Goal: Communication & Community: Answer question/provide support

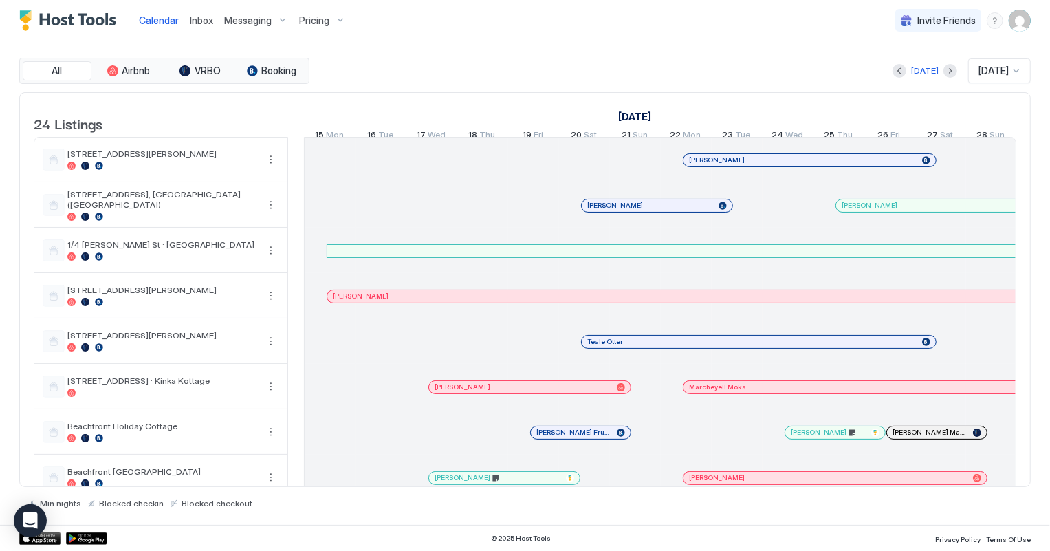
scroll to position [0, 764]
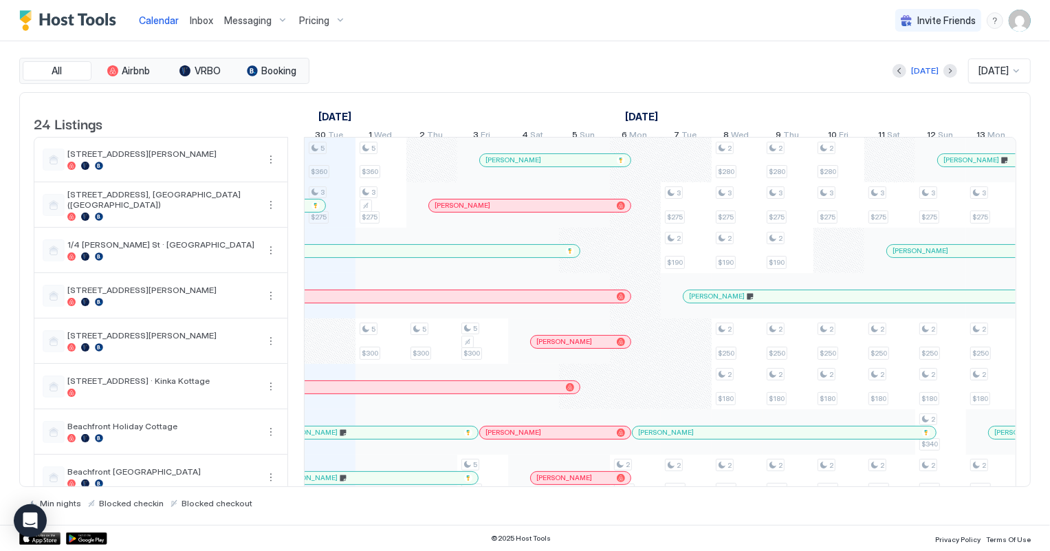
click at [197, 18] on span "Inbox" at bounding box center [201, 20] width 23 height 12
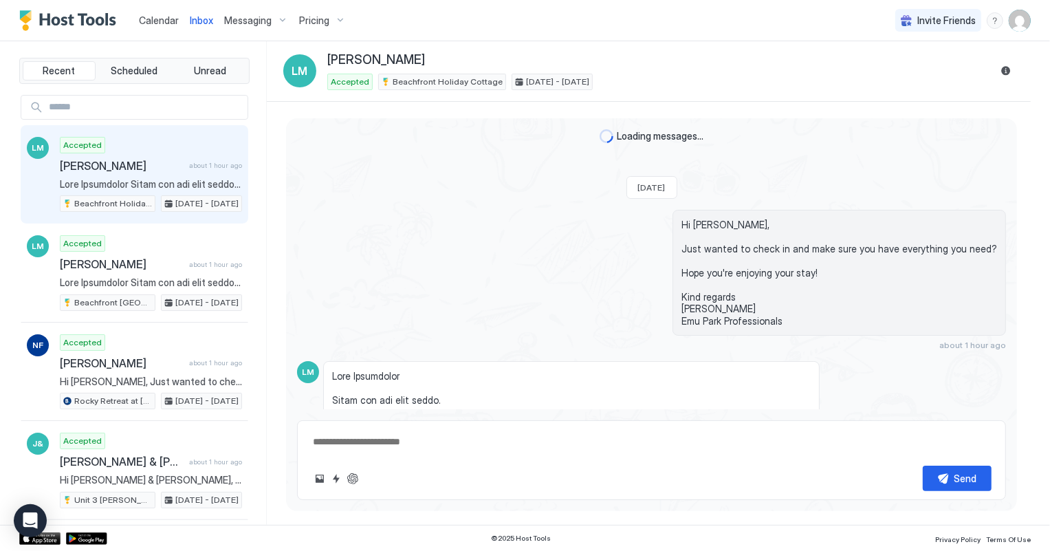
scroll to position [455, 0]
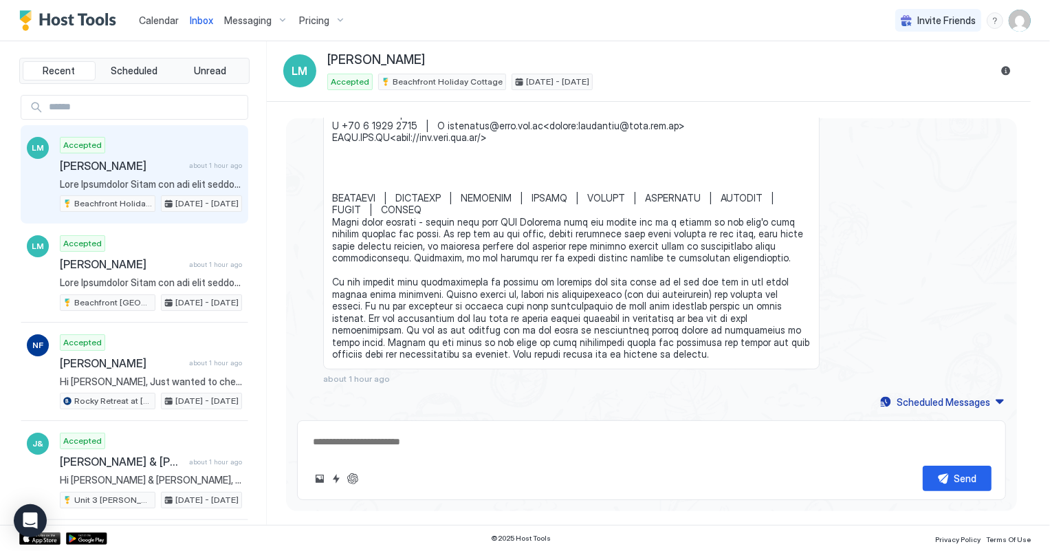
click at [164, 19] on span "Calendar" at bounding box center [159, 20] width 40 height 12
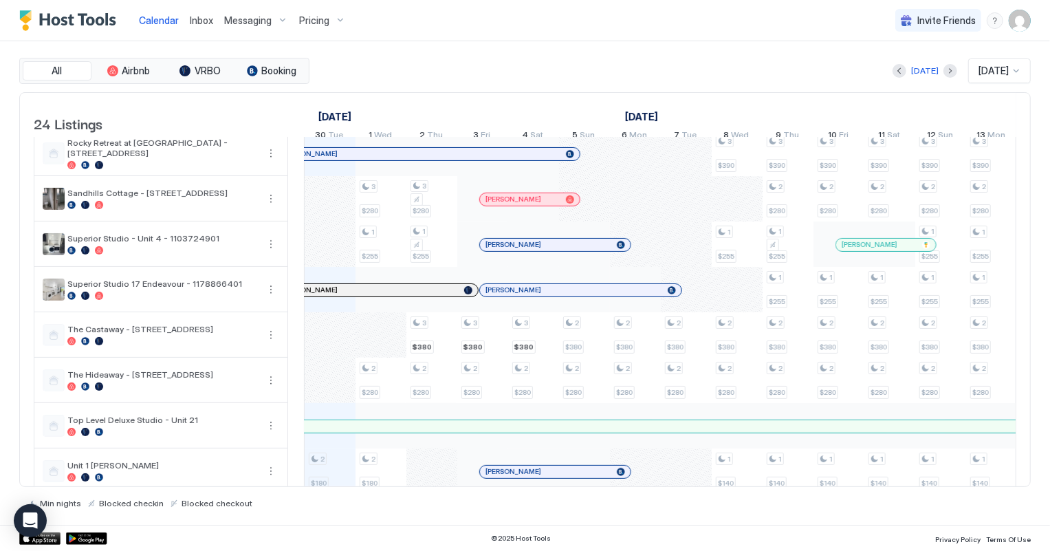
scroll to position [375, 0]
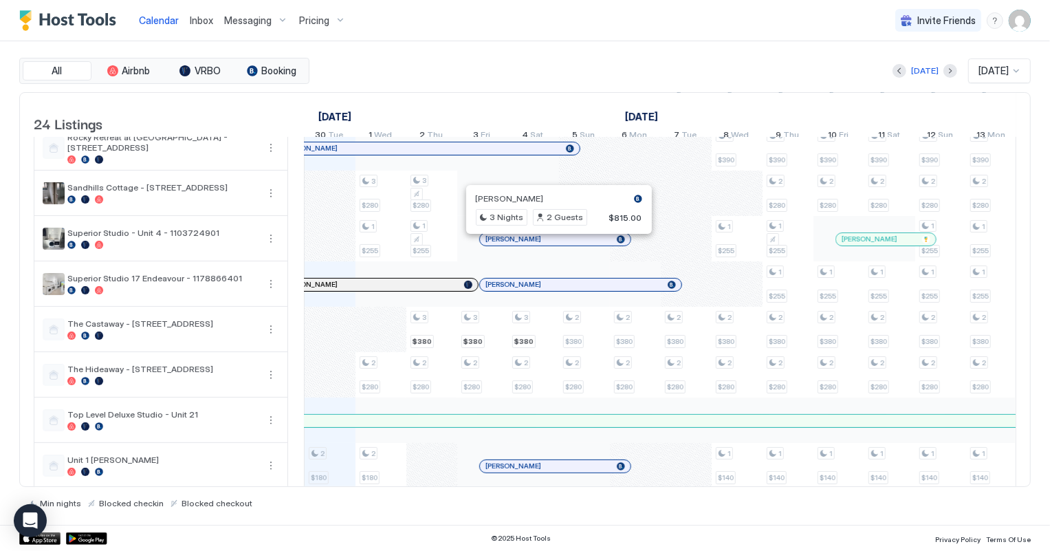
click at [554, 245] on div at bounding box center [554, 239] width 11 height 11
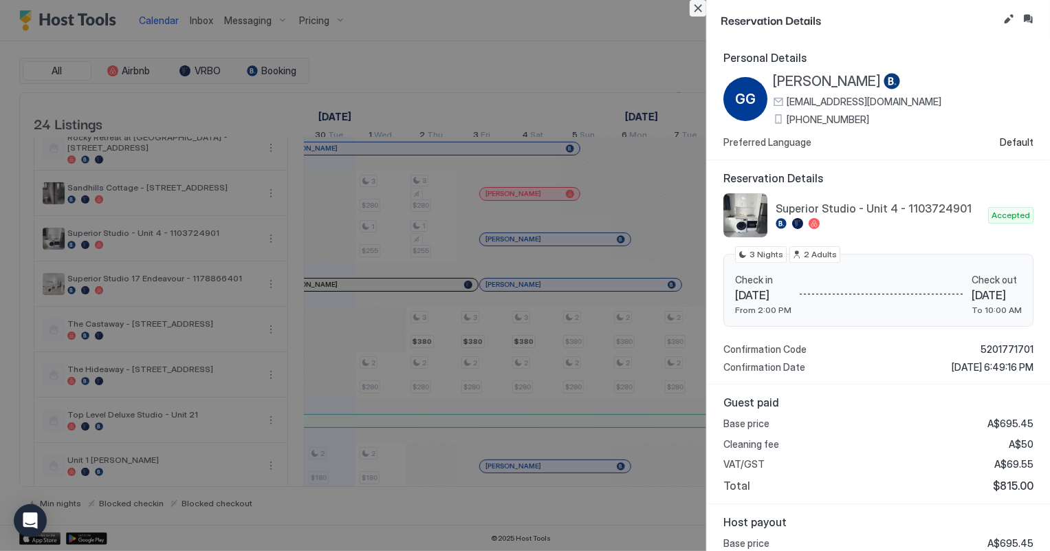
click at [697, 8] on button "Close" at bounding box center [698, 8] width 17 height 17
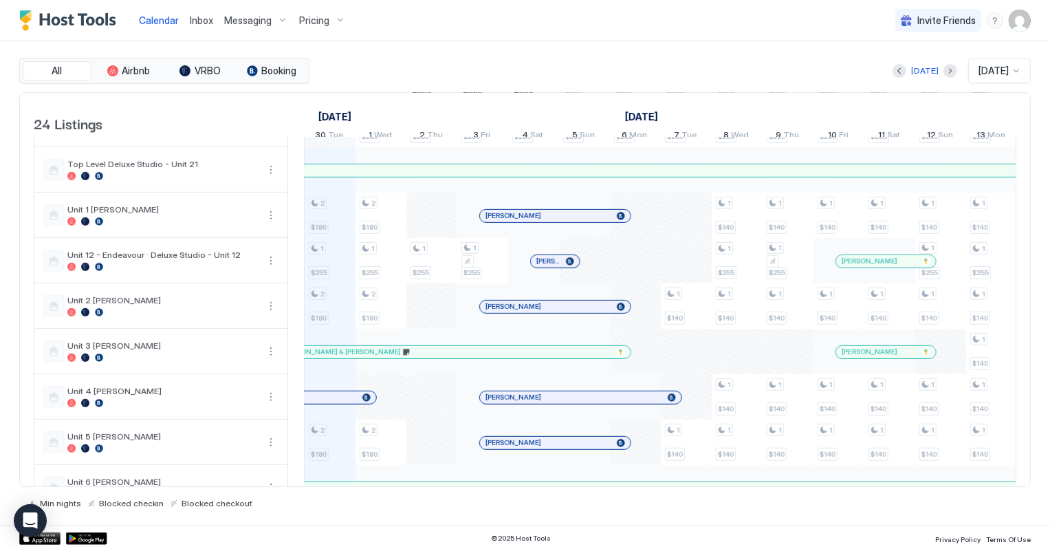
scroll to position [688, 0]
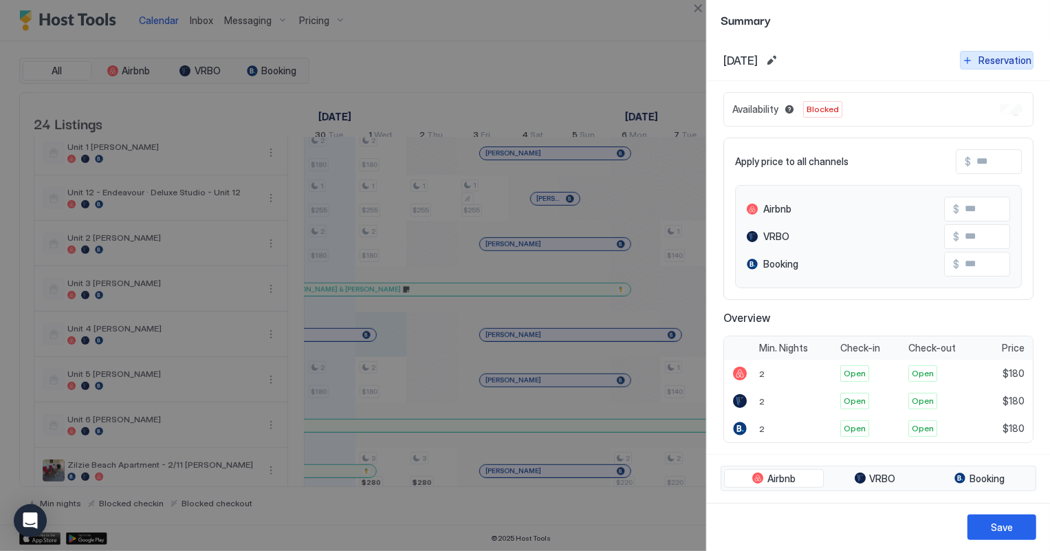
click at [980, 61] on div "Reservation" at bounding box center [1005, 60] width 53 height 14
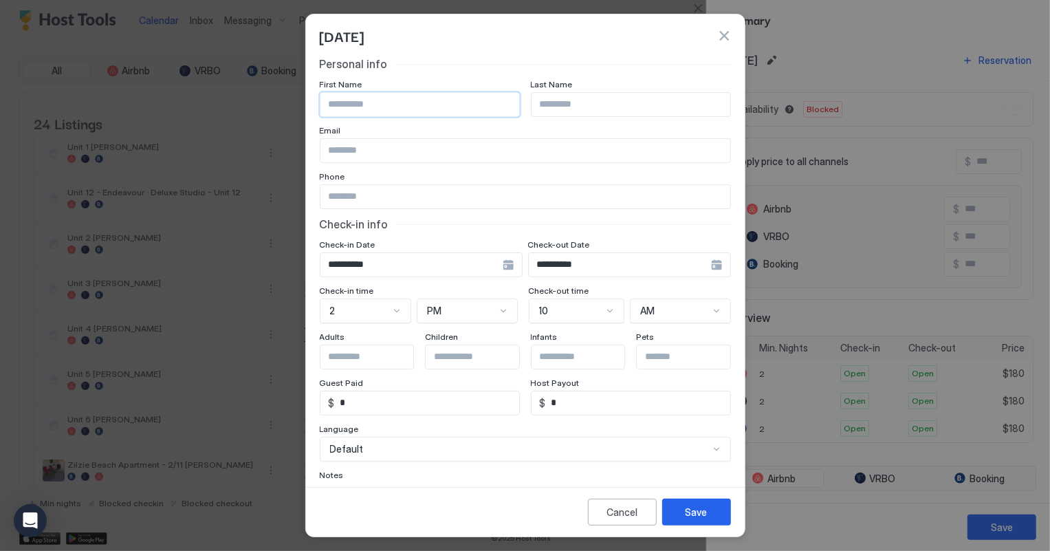
click at [388, 97] on input "Input Field" at bounding box center [420, 104] width 199 height 23
type input "******"
click at [544, 98] on input "Input Field" at bounding box center [631, 104] width 199 height 23
type input "***"
click at [726, 40] on button "button" at bounding box center [724, 36] width 14 height 14
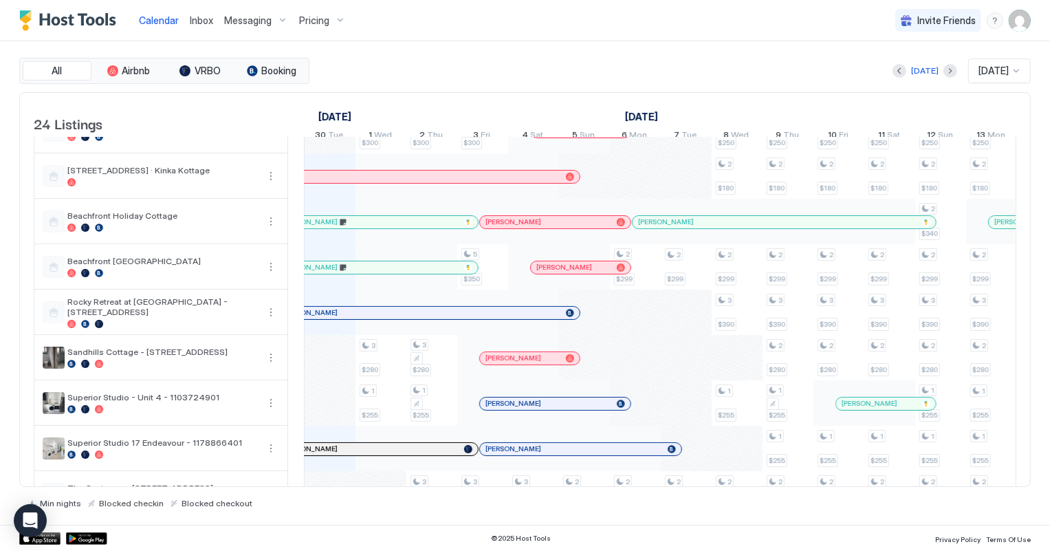
scroll to position [0, 0]
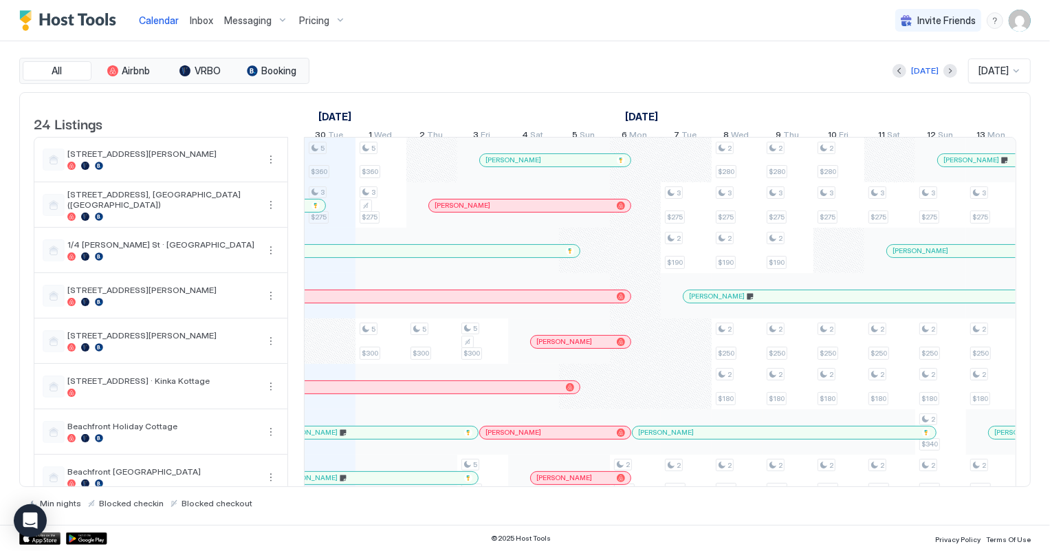
click at [204, 19] on span "Inbox" at bounding box center [201, 20] width 23 height 12
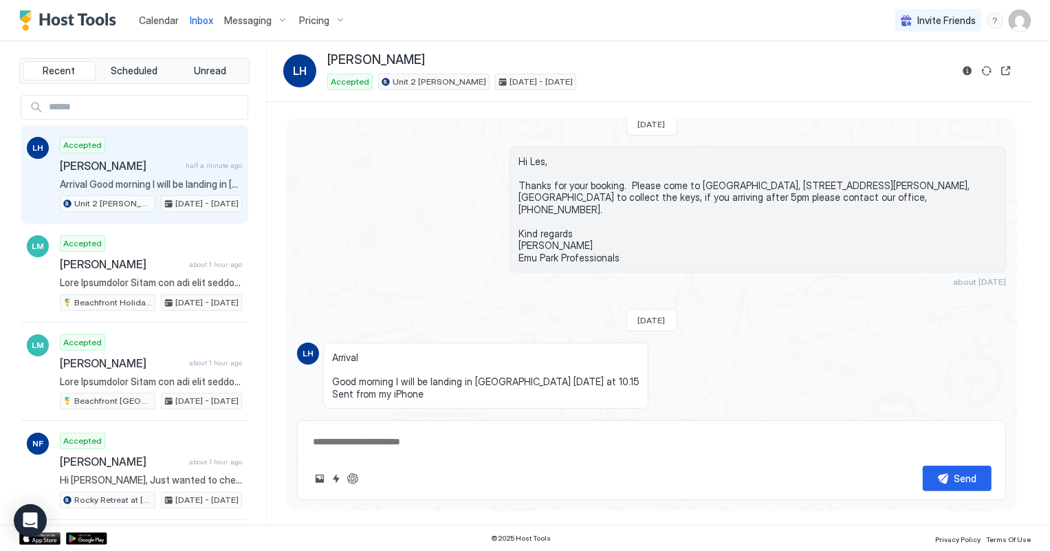
scroll to position [91, 0]
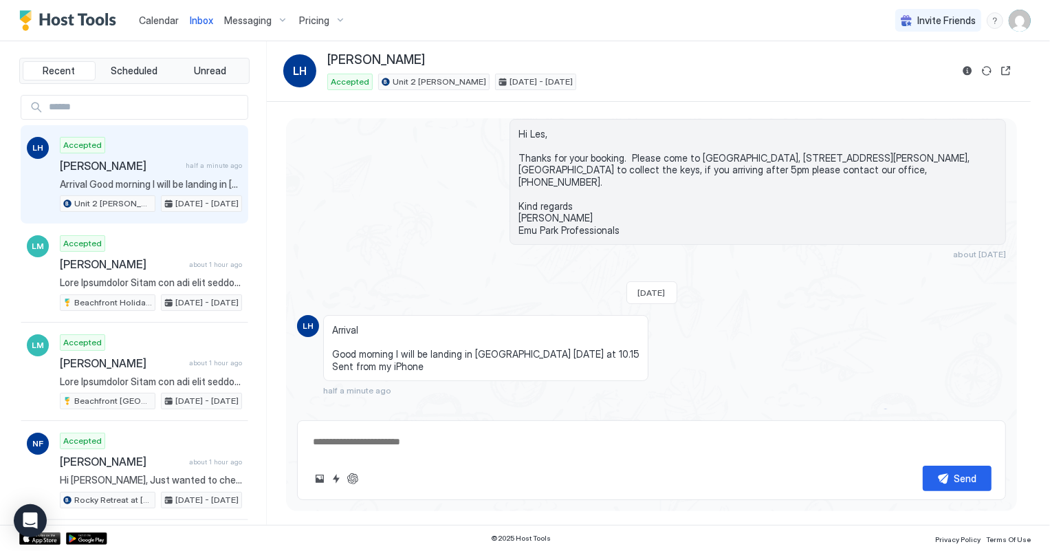
click at [129, 171] on span "[PERSON_NAME]" at bounding box center [120, 166] width 120 height 14
click at [168, 20] on span "Calendar" at bounding box center [159, 20] width 40 height 12
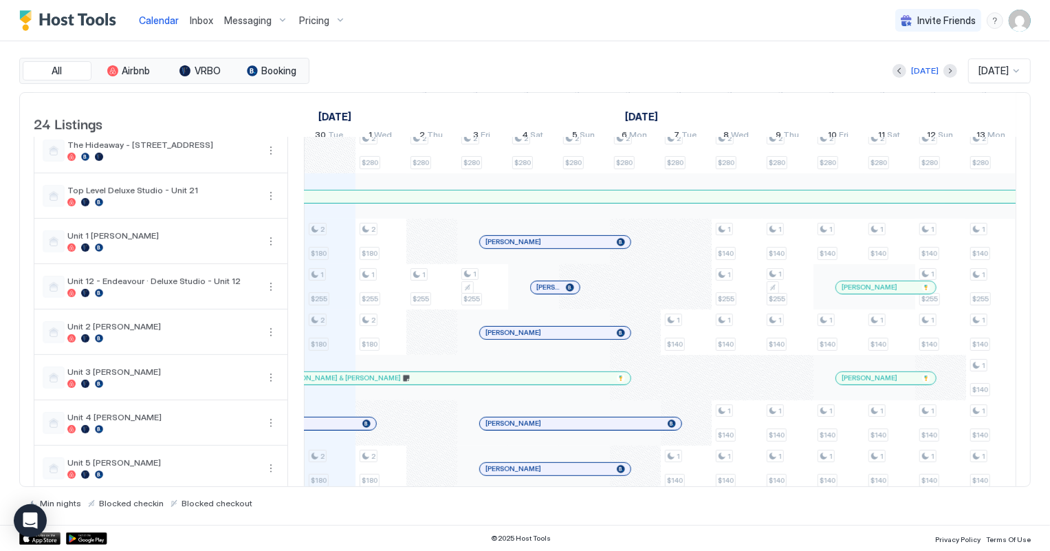
scroll to position [625, 0]
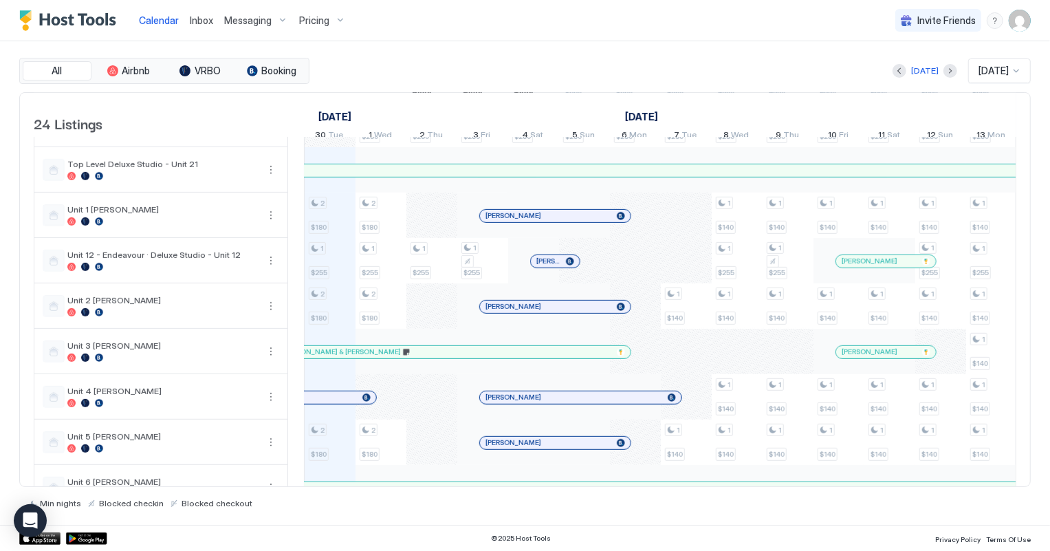
click at [199, 22] on span "Inbox" at bounding box center [201, 20] width 23 height 12
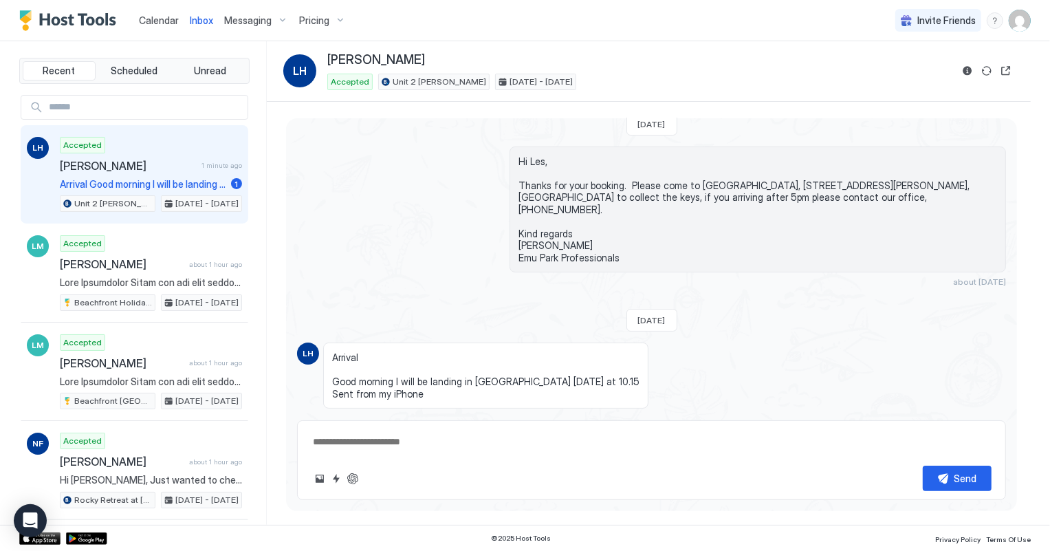
scroll to position [91, 0]
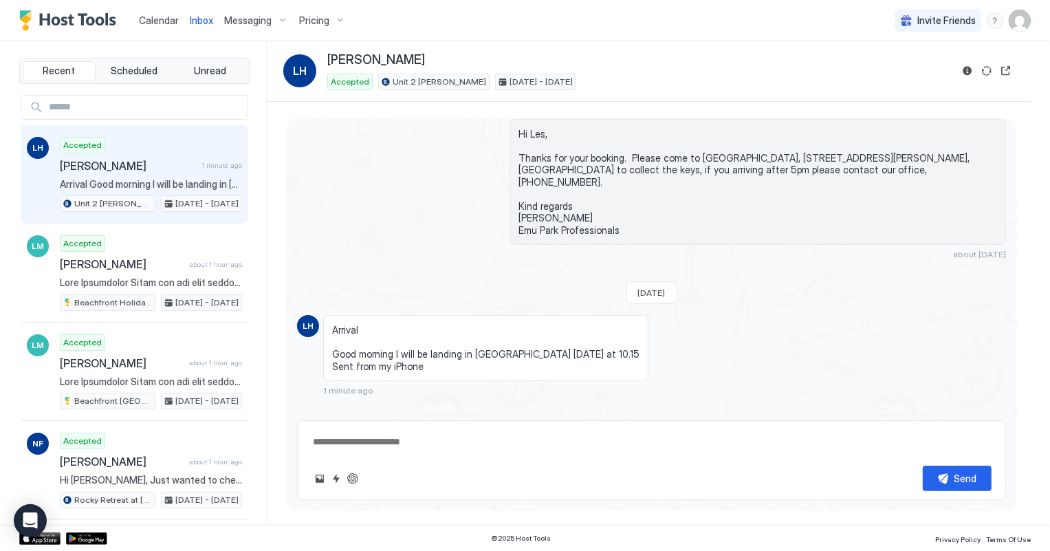
click at [354, 448] on textarea at bounding box center [652, 441] width 680 height 25
type textarea "**********"
click at [969, 482] on div "Send" at bounding box center [966, 478] width 23 height 14
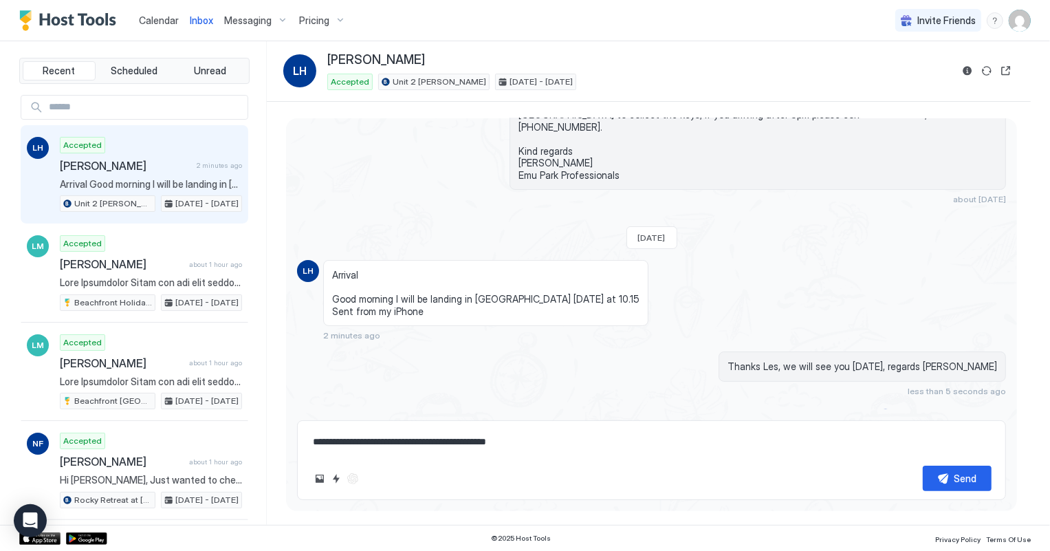
click at [161, 18] on span "Calendar" at bounding box center [159, 20] width 40 height 12
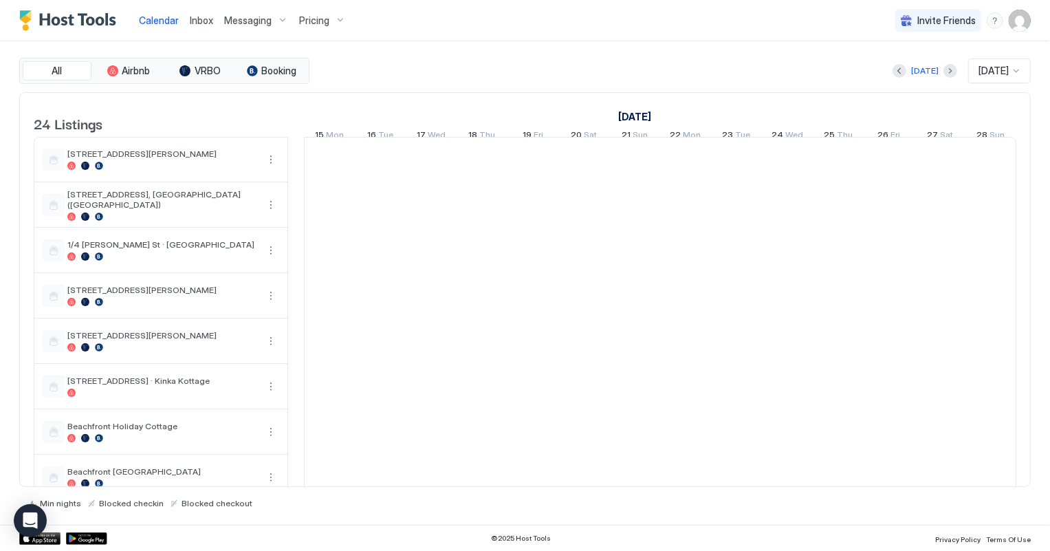
scroll to position [0, 764]
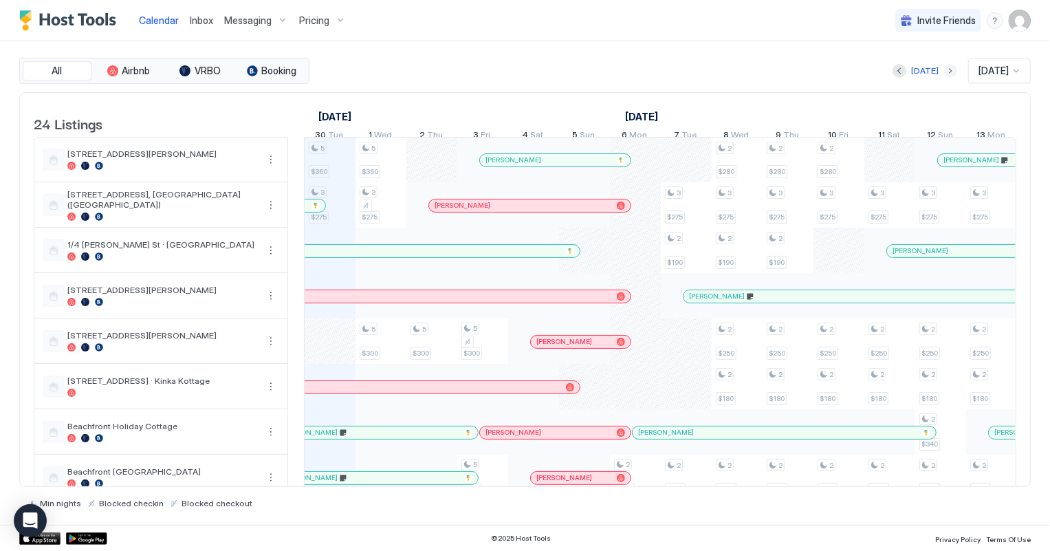
click at [944, 69] on button "Next month" at bounding box center [951, 71] width 14 height 14
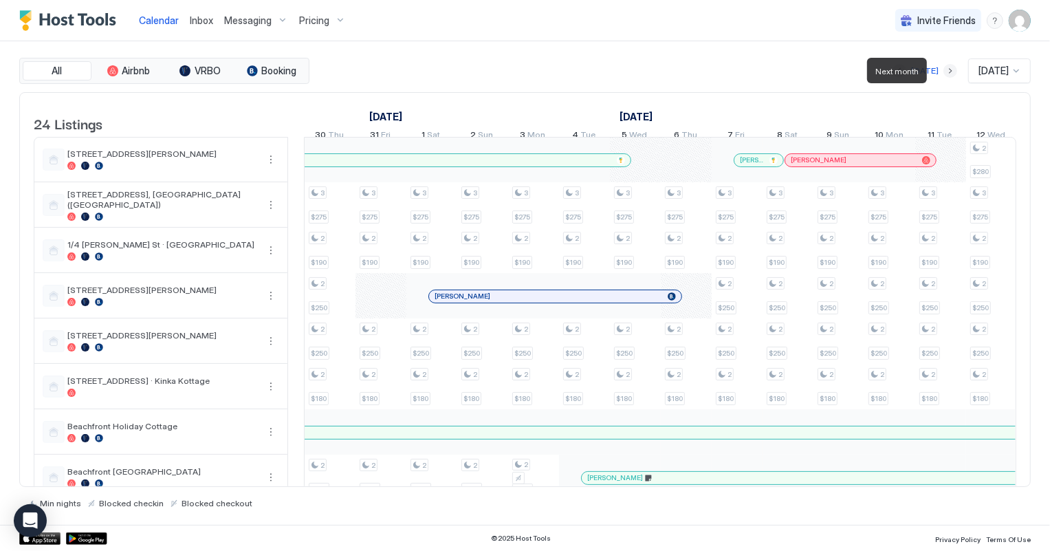
click at [944, 69] on button "Next month" at bounding box center [951, 71] width 14 height 14
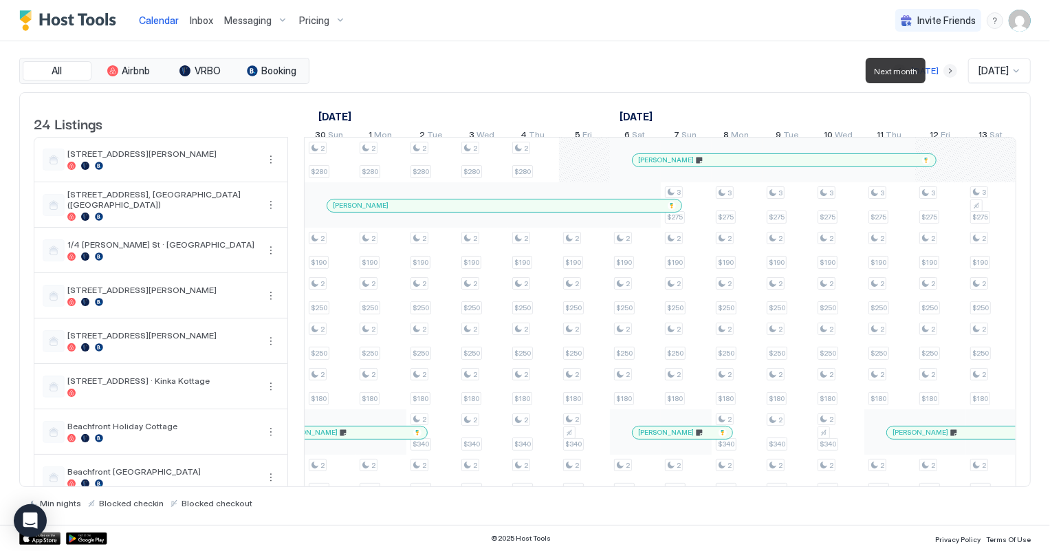
click at [944, 69] on button "Next month" at bounding box center [951, 71] width 14 height 14
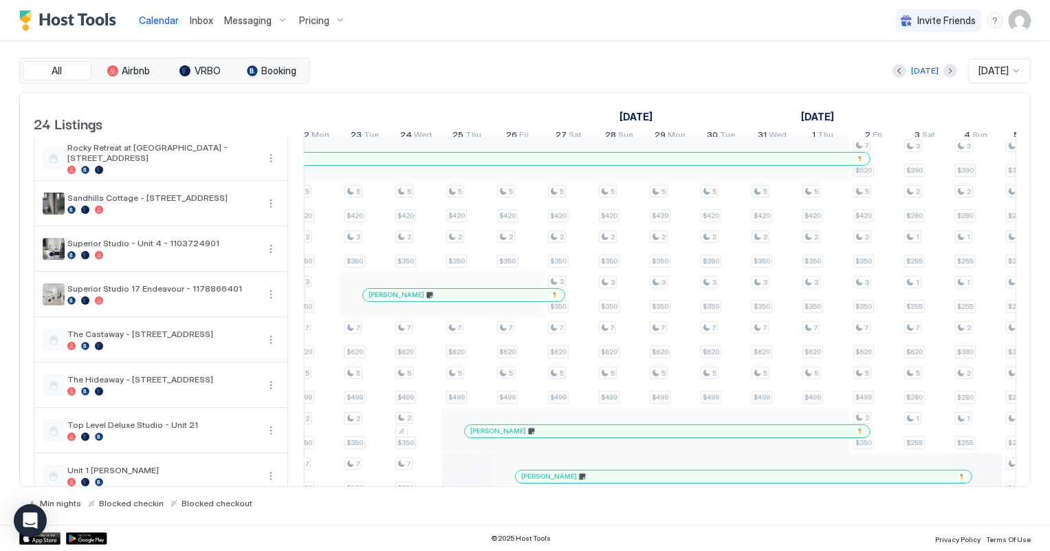
scroll to position [375, 0]
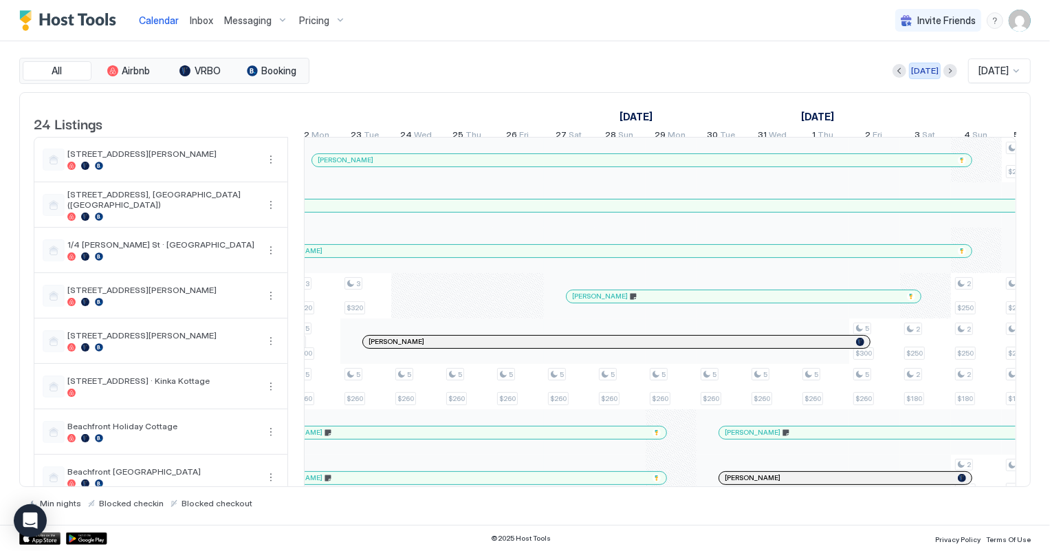
click at [919, 68] on div "[DATE]" at bounding box center [925, 71] width 28 height 12
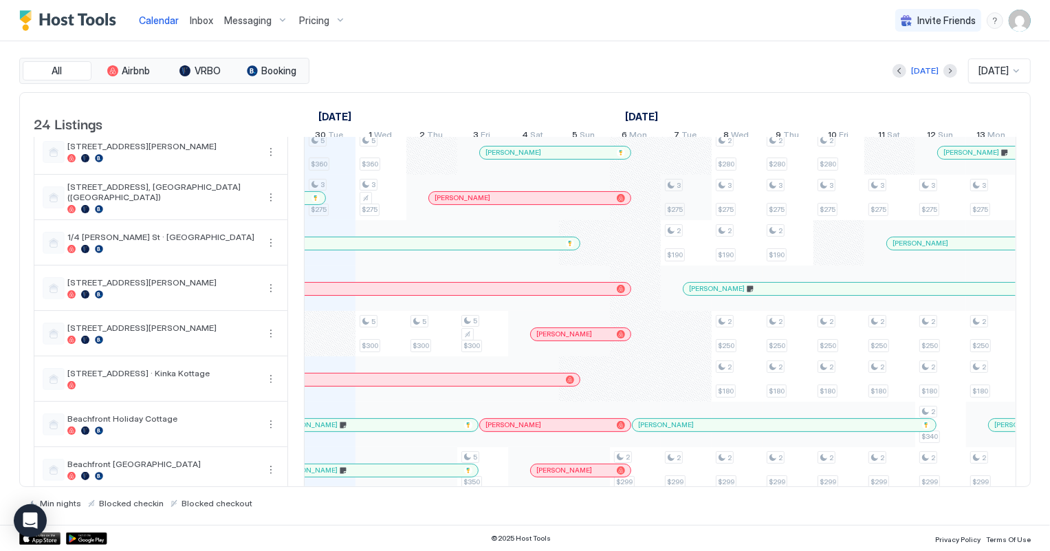
scroll to position [0, 0]
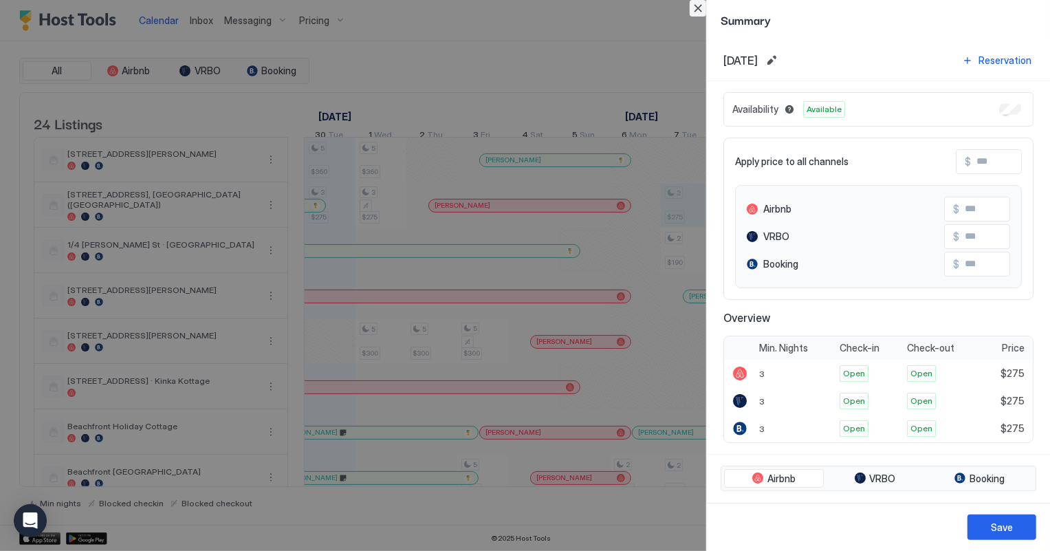
click at [697, 10] on button "Close" at bounding box center [698, 8] width 17 height 17
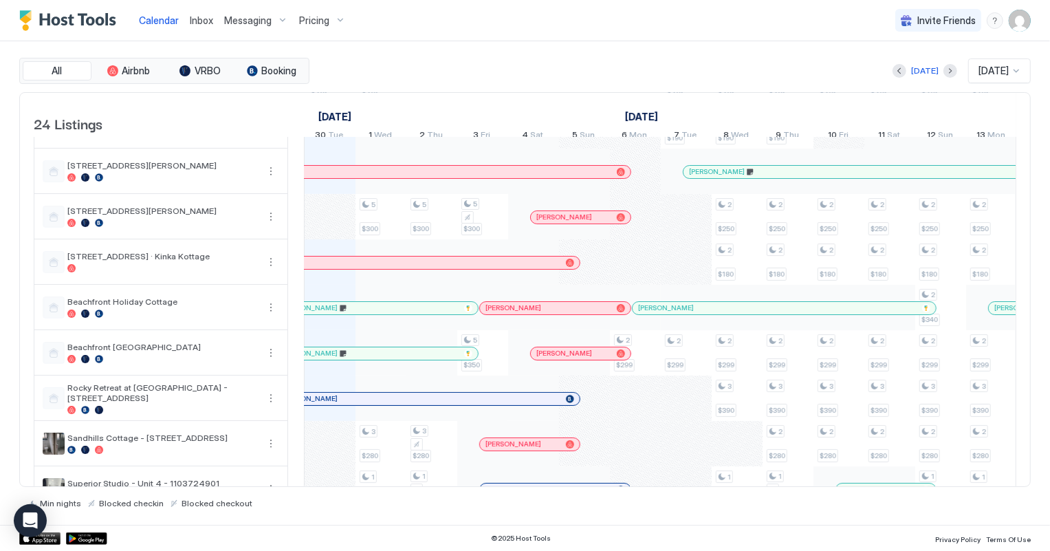
scroll to position [187, 0]
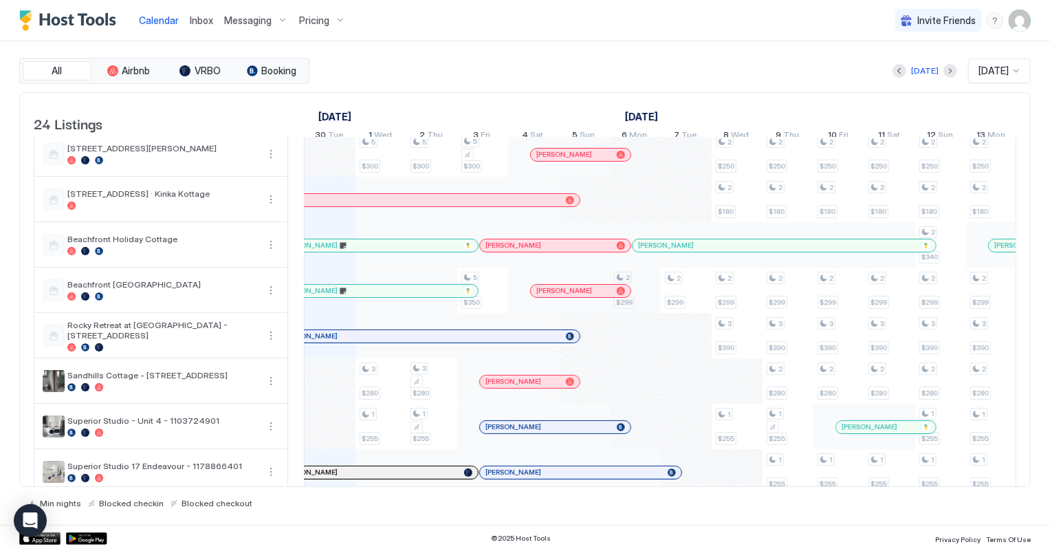
click at [638, 294] on div "5 $360 3 $275 2 $180 1 $255 2 $180 2 $180 5 $360 3 $275 5 $300 3 $280 1 $255 2 …" at bounding box center [915, 494] width 2749 height 1089
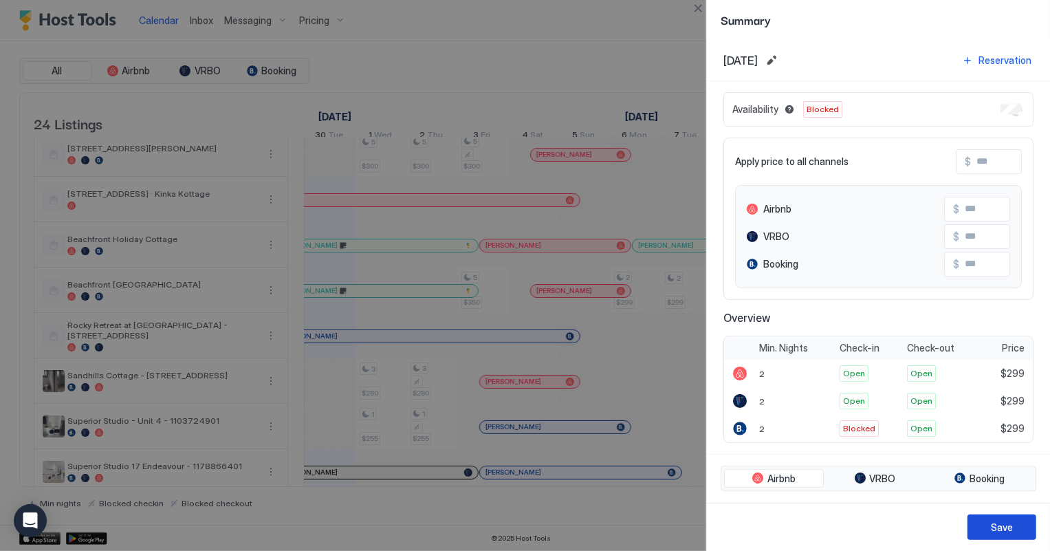
click at [1002, 530] on div "Save" at bounding box center [1002, 527] width 22 height 14
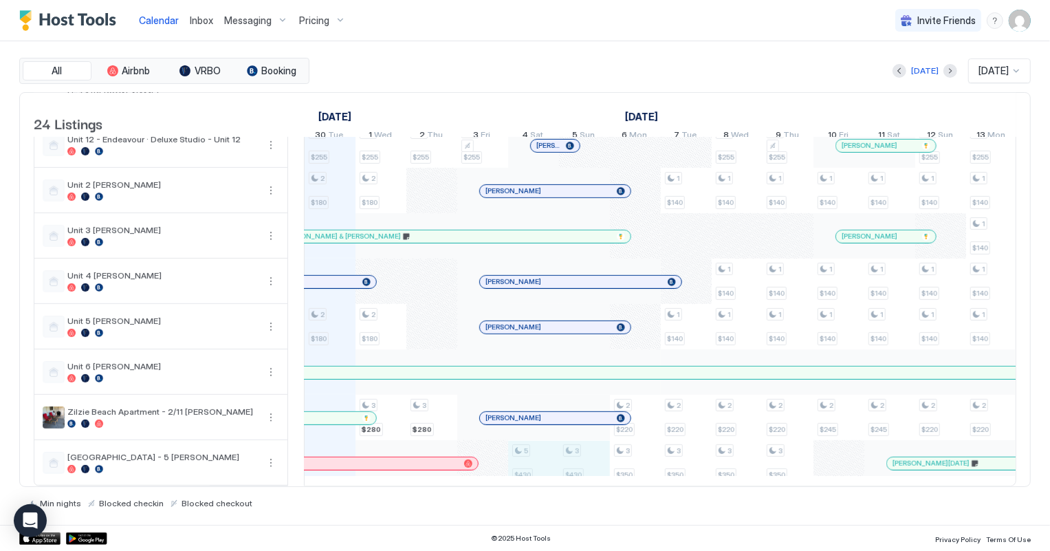
scroll to position [1, 764]
drag, startPoint x: 539, startPoint y: 462, endPoint x: 578, endPoint y: 463, distance: 38.5
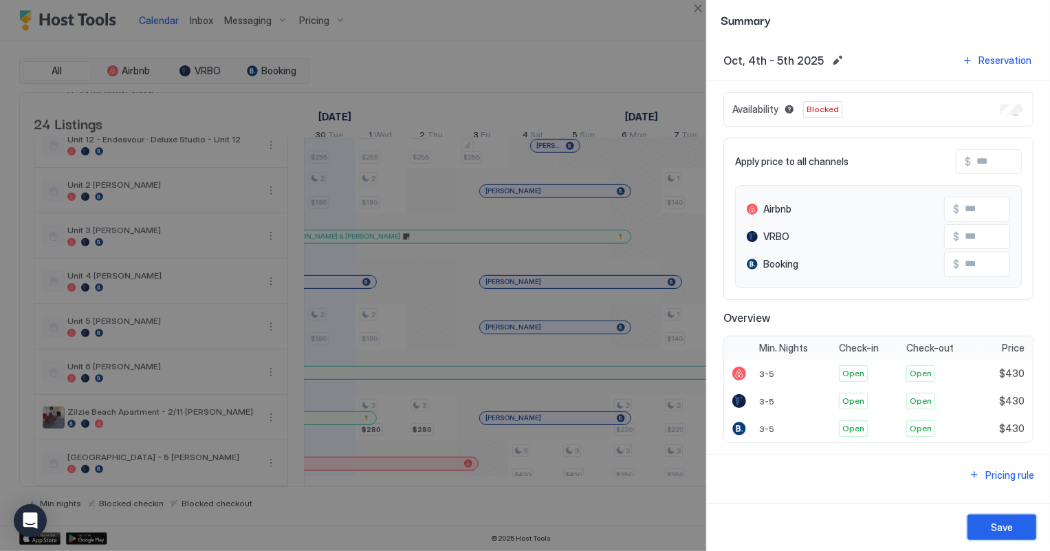
click at [1009, 533] on div "Save" at bounding box center [1002, 527] width 22 height 14
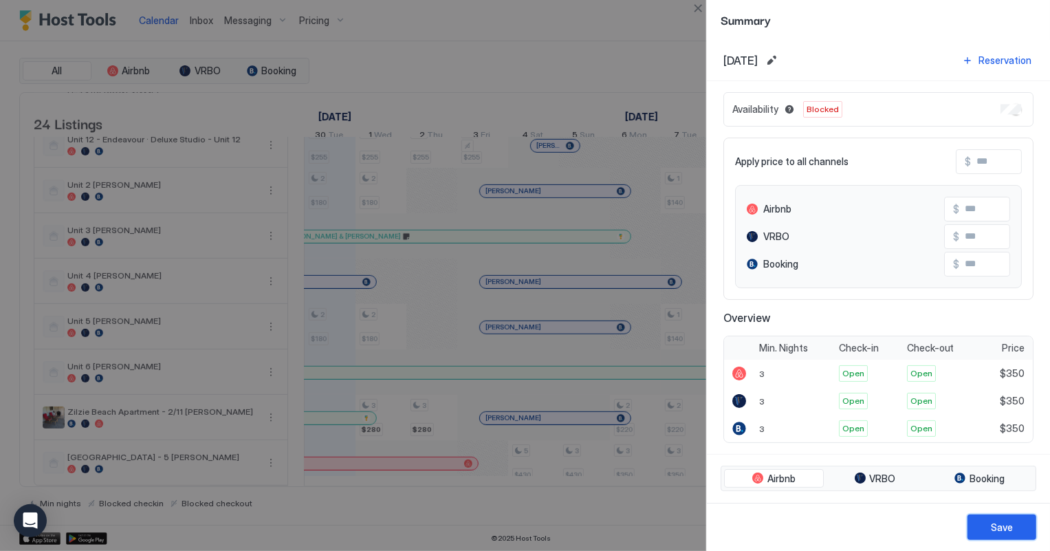
click at [991, 523] on button "Save" at bounding box center [1002, 527] width 69 height 25
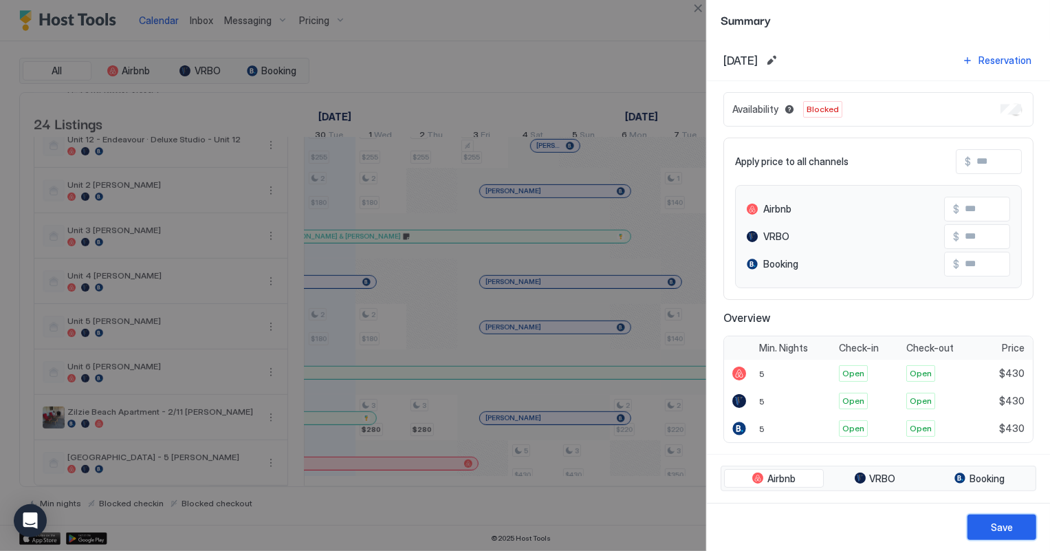
click at [982, 527] on button "Save" at bounding box center [1002, 527] width 69 height 25
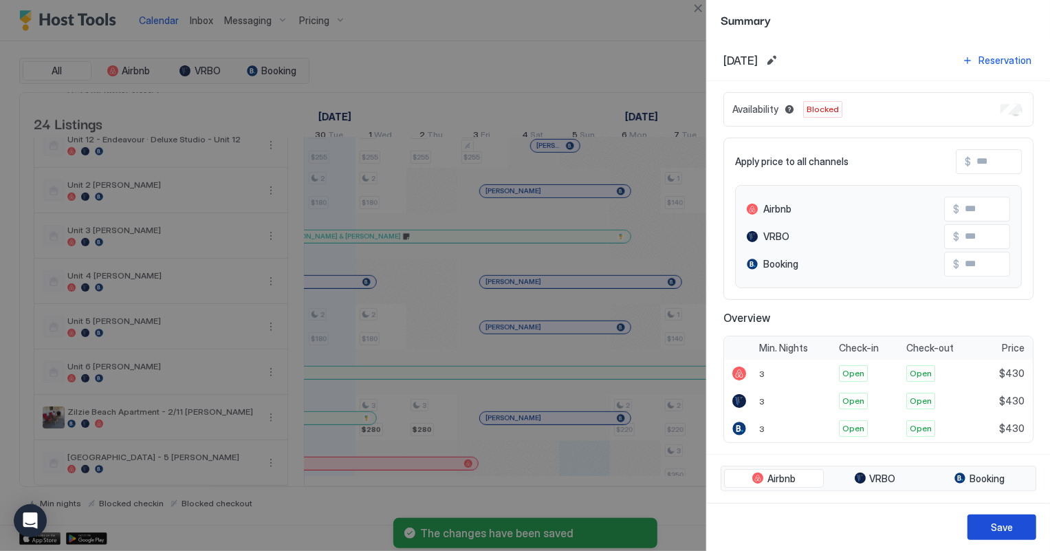
click at [1013, 529] on button "Save" at bounding box center [1002, 527] width 69 height 25
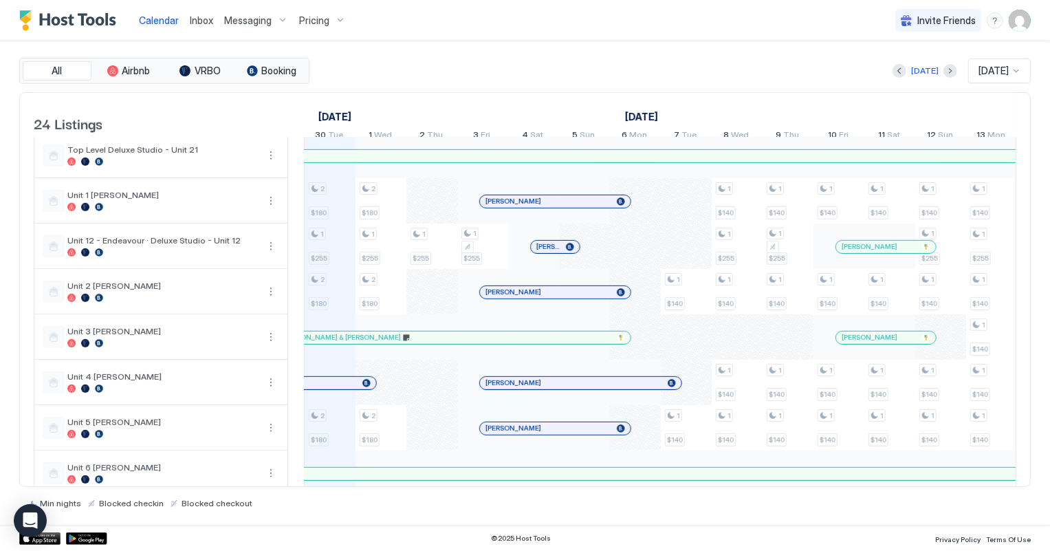
scroll to position [631, 0]
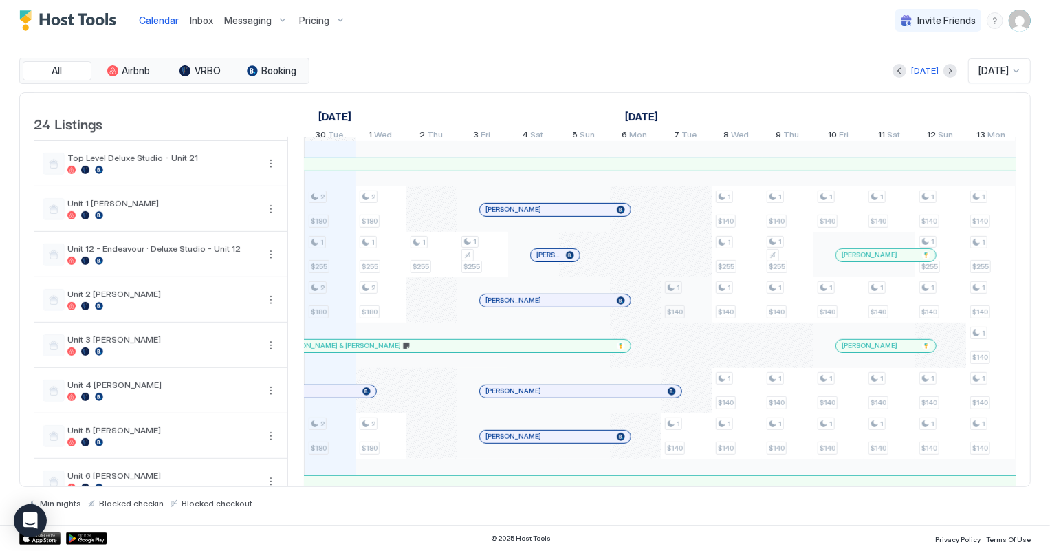
click at [682, 307] on div "5 $360 3 $275 2 $180 1 $255 2 $180 2 $180 5 $360 3 $275 5 $300 3 $280 1 $255 2 …" at bounding box center [915, 50] width 2749 height 1089
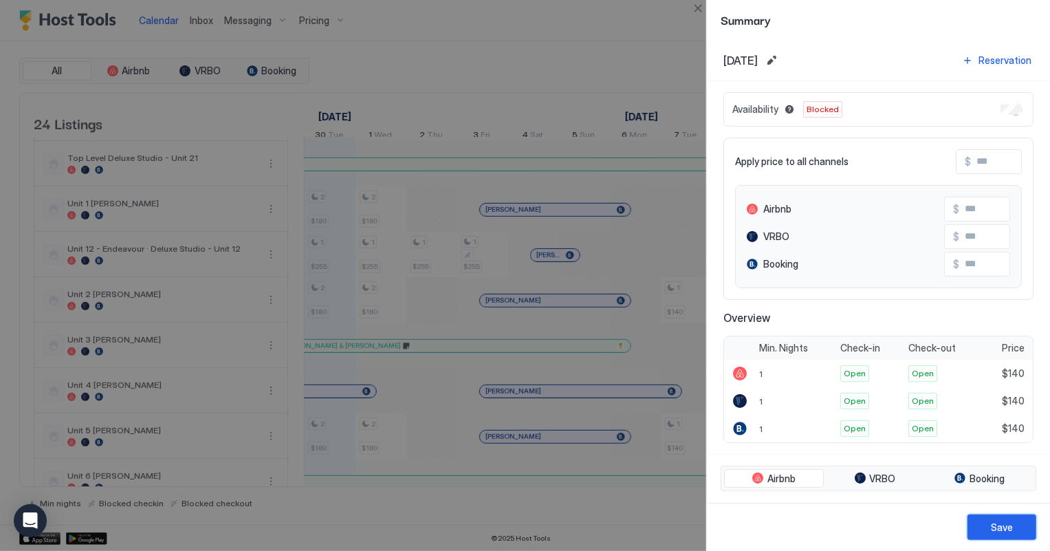
click at [1004, 528] on div "Save" at bounding box center [1002, 527] width 22 height 14
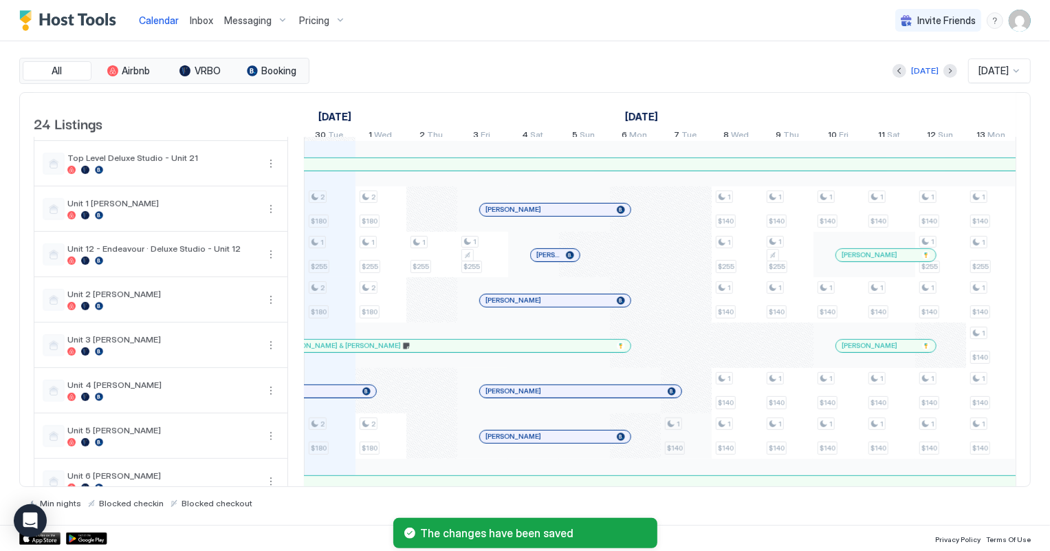
click at [697, 448] on div "5 $360 3 $275 2 $180 1 $255 2 $180 2 $180 5 $360 3 $275 5 $300 3 $280 1 $255 2 …" at bounding box center [915, 50] width 2749 height 1089
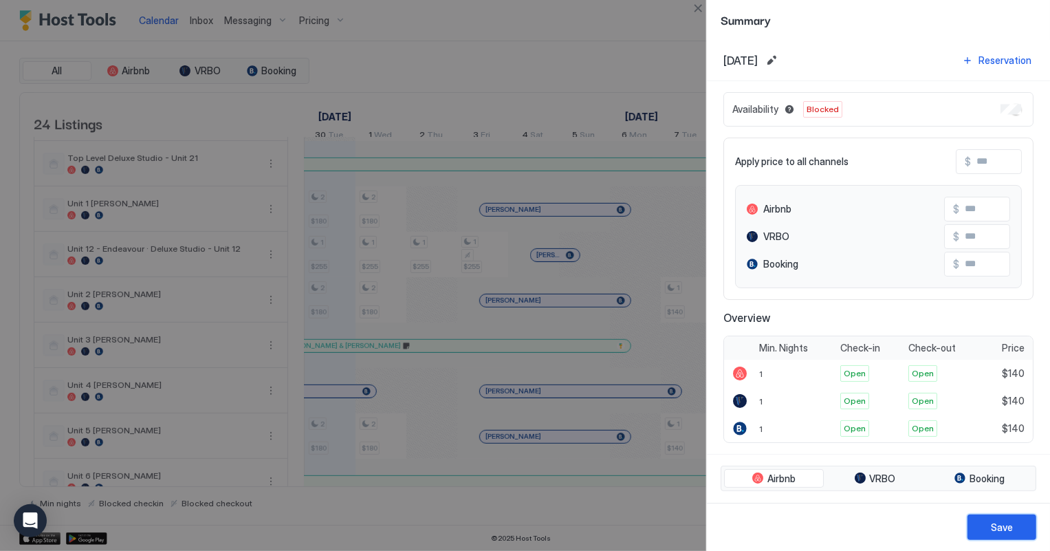
click at [1013, 519] on button "Save" at bounding box center [1002, 527] width 69 height 25
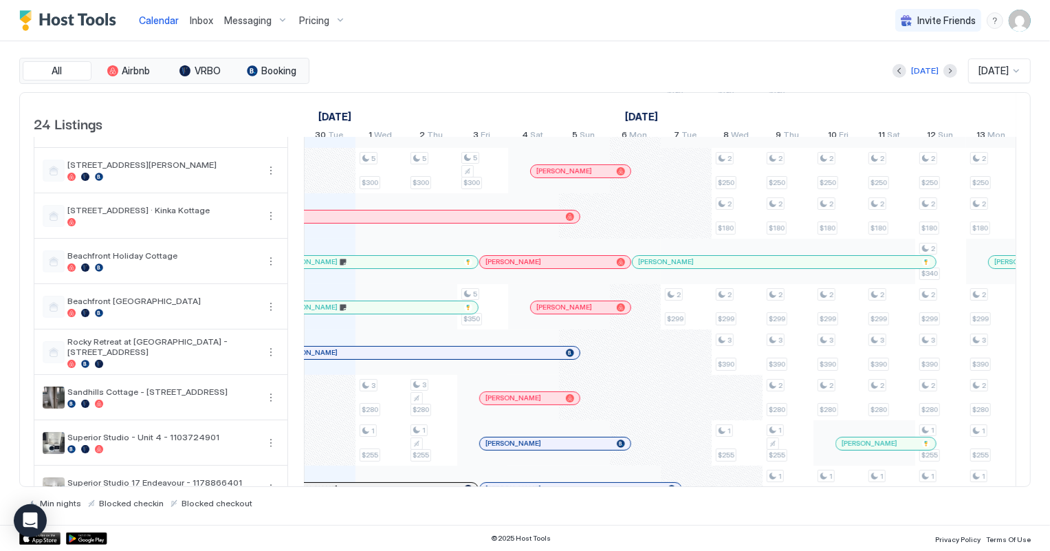
scroll to position [0, 0]
